Goal: Navigation & Orientation: Find specific page/section

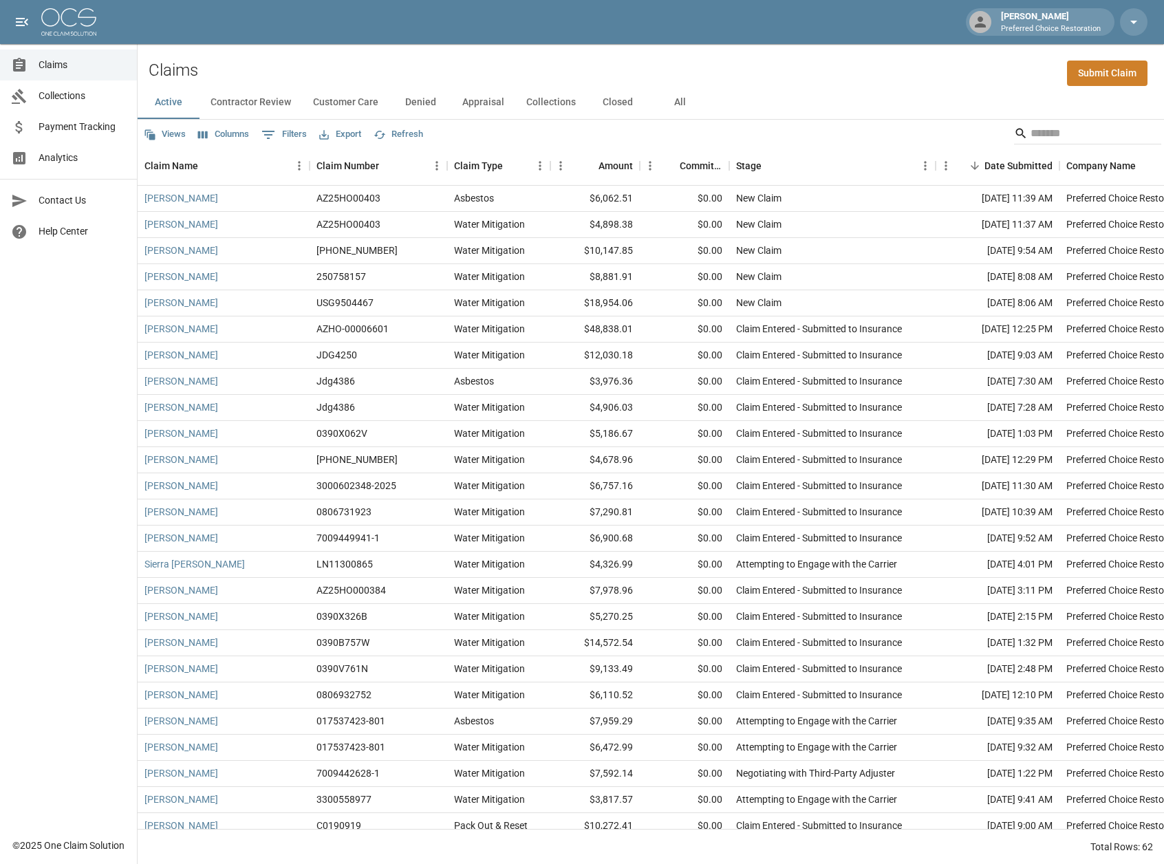
click at [546, 102] on button "Collections" at bounding box center [551, 102] width 72 height 33
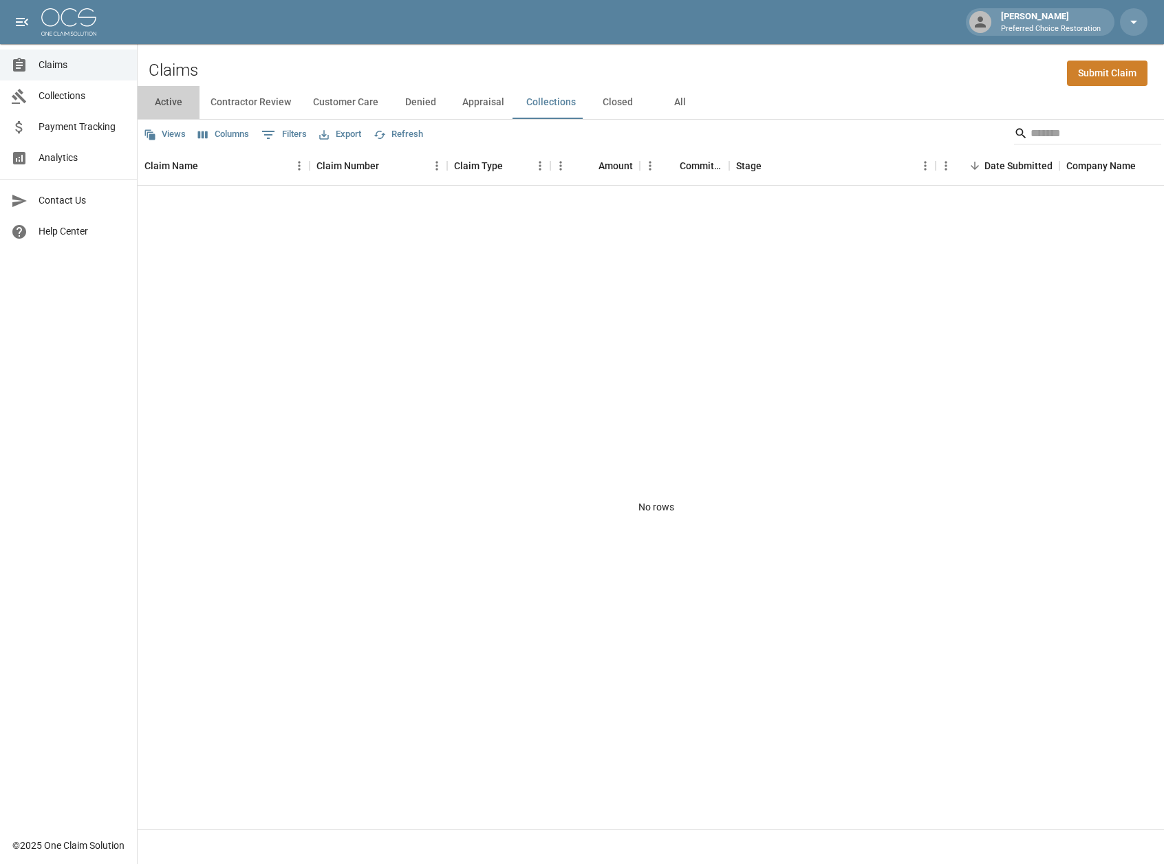
click at [173, 103] on button "Active" at bounding box center [169, 102] width 62 height 33
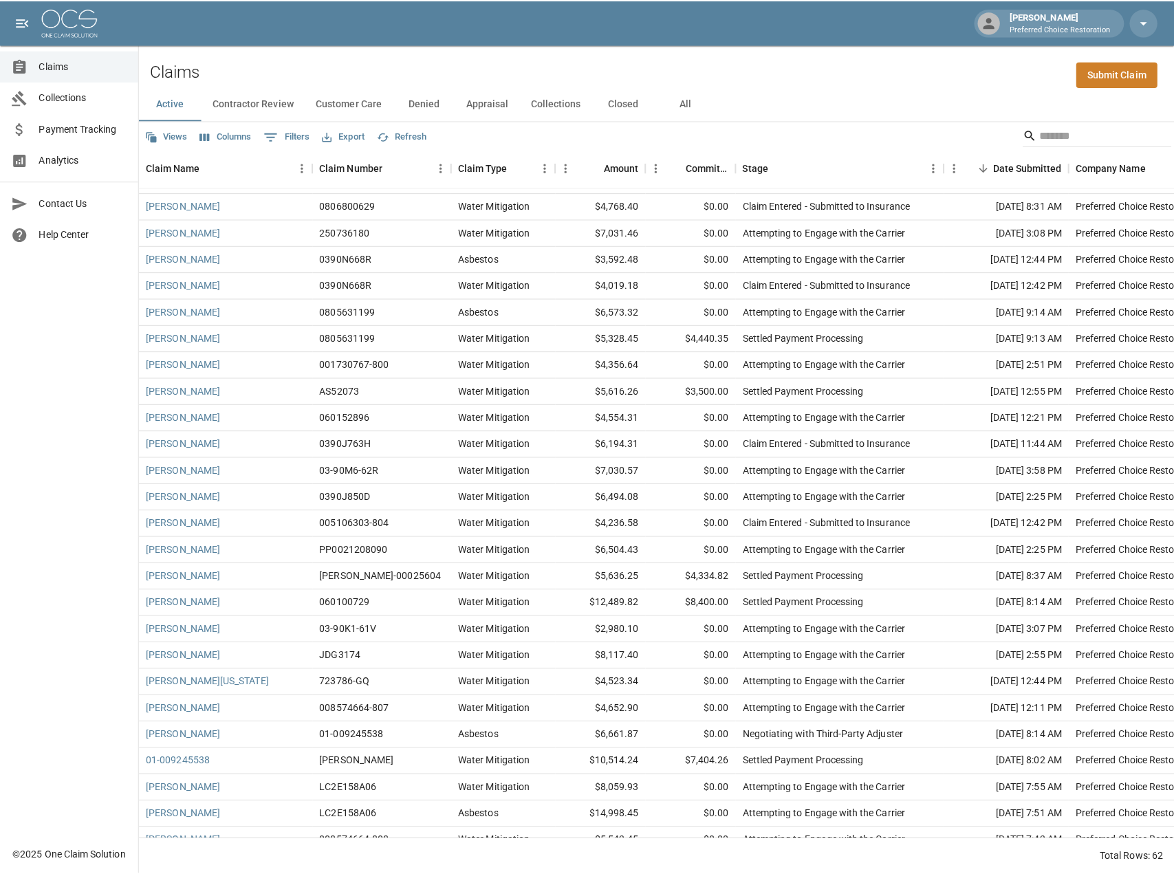
scroll to position [977, 0]
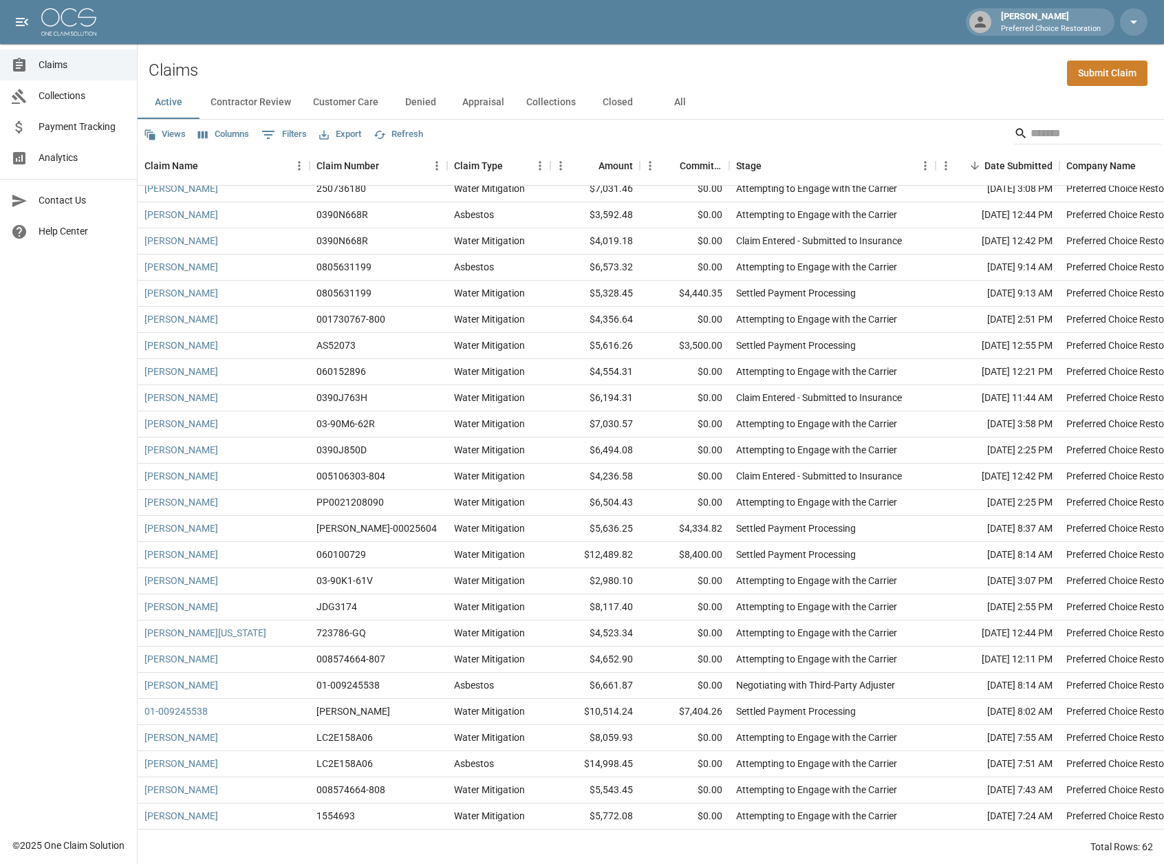
click at [47, 96] on span "Collections" at bounding box center [82, 96] width 87 height 14
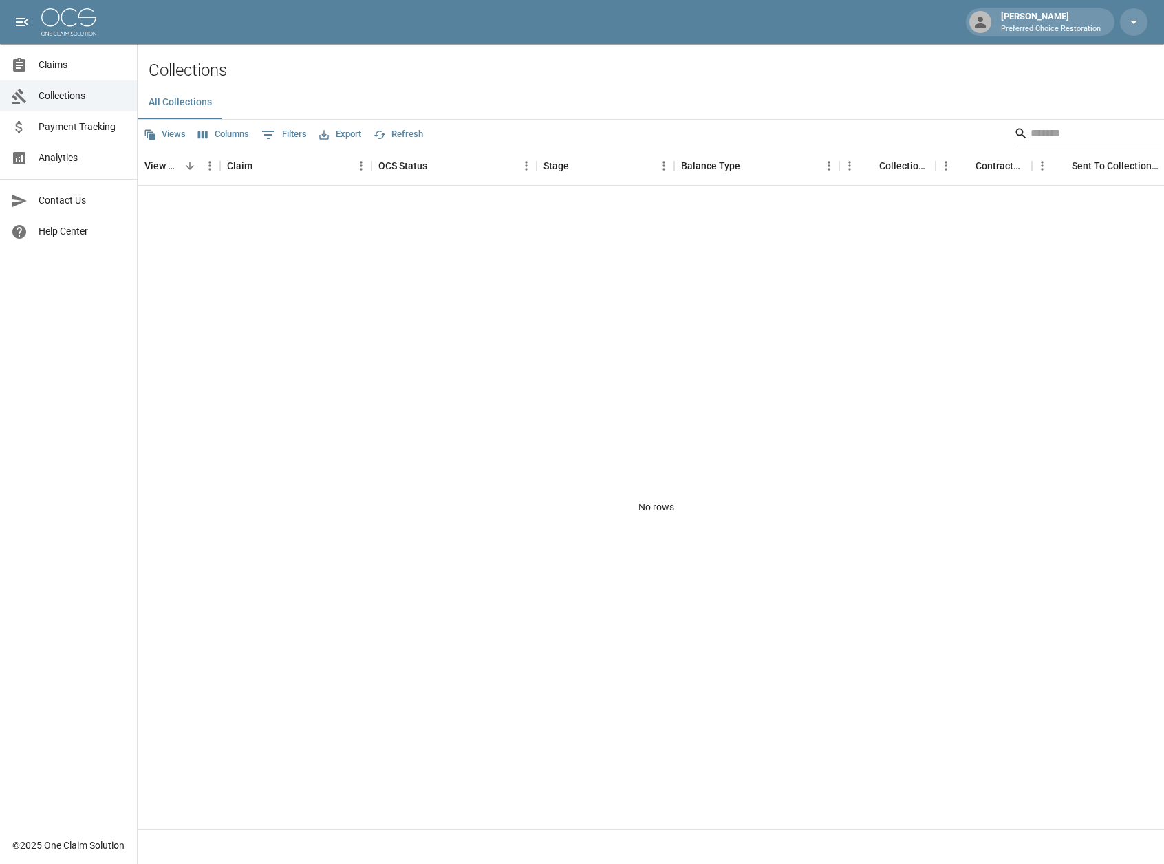
click at [61, 162] on span "Analytics" at bounding box center [82, 158] width 87 height 14
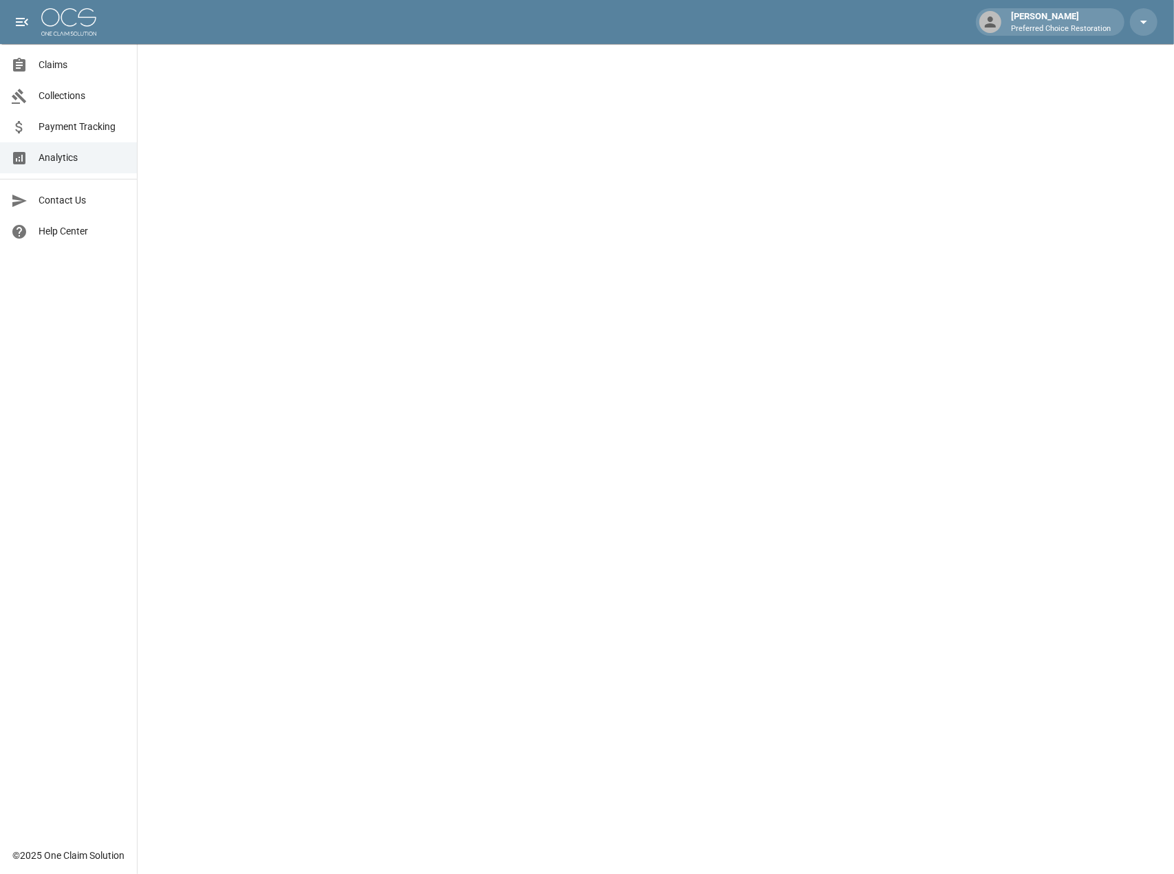
click at [1072, 30] on p "Preferred Choice Restoration" at bounding box center [1061, 29] width 100 height 12
click at [1145, 22] on icon "button" at bounding box center [1144, 22] width 7 height 3
click at [1145, 22] on div at bounding box center [587, 437] width 1174 height 874
click at [1146, 19] on icon "button" at bounding box center [1144, 22] width 17 height 17
click at [1022, 64] on span "Dark Mode" at bounding box center [1039, 63] width 133 height 14
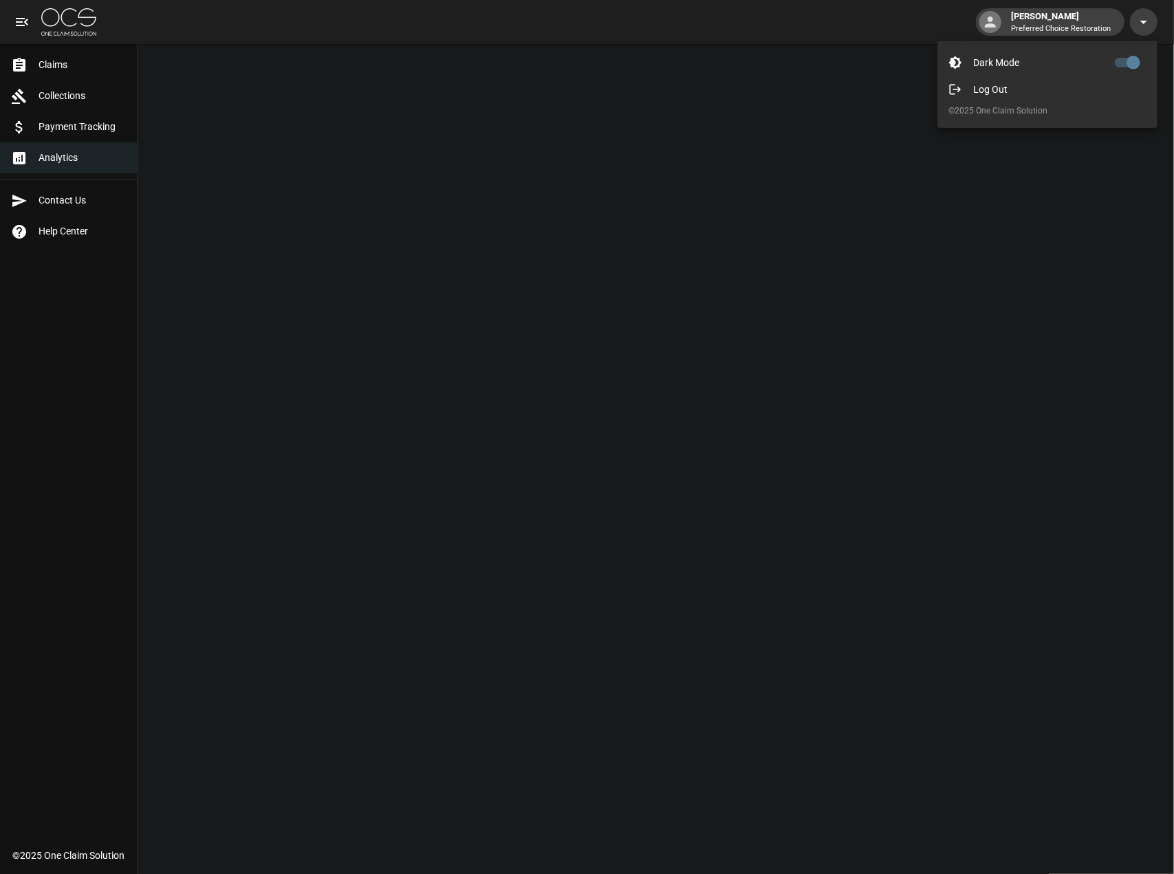
click at [61, 63] on div at bounding box center [587, 437] width 1174 height 874
